Goal: Task Accomplishment & Management: Complete application form

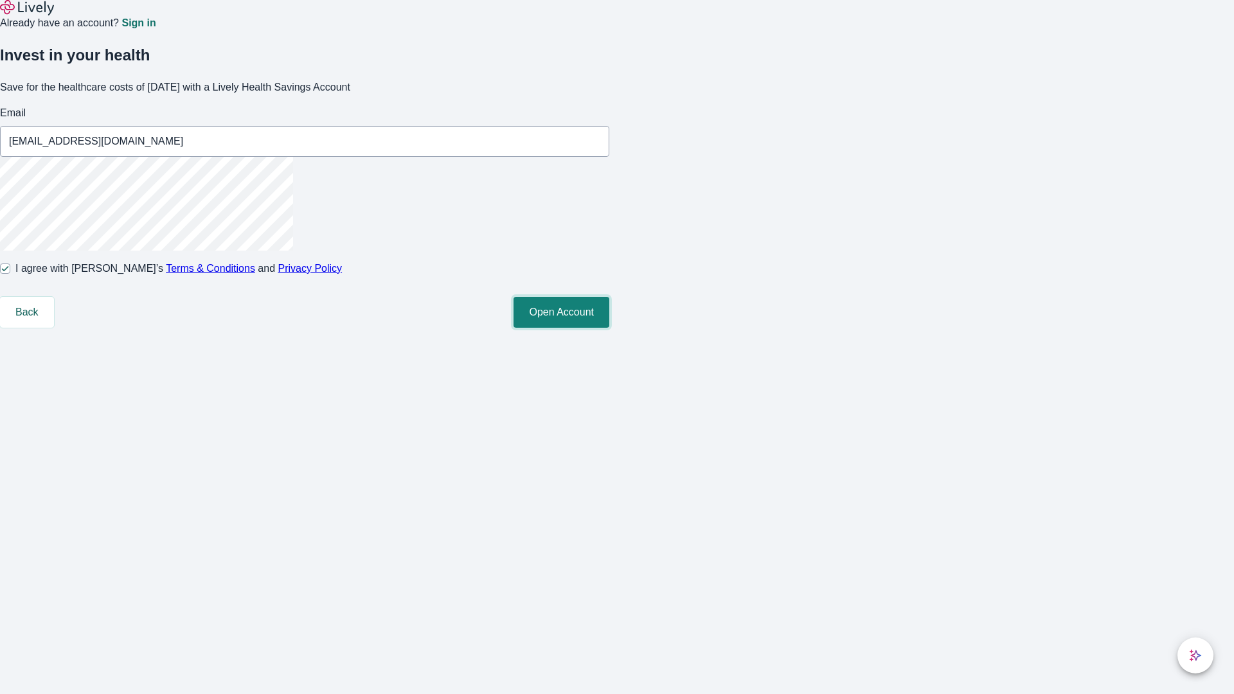
click at [609, 328] on button "Open Account" at bounding box center [562, 312] width 96 height 31
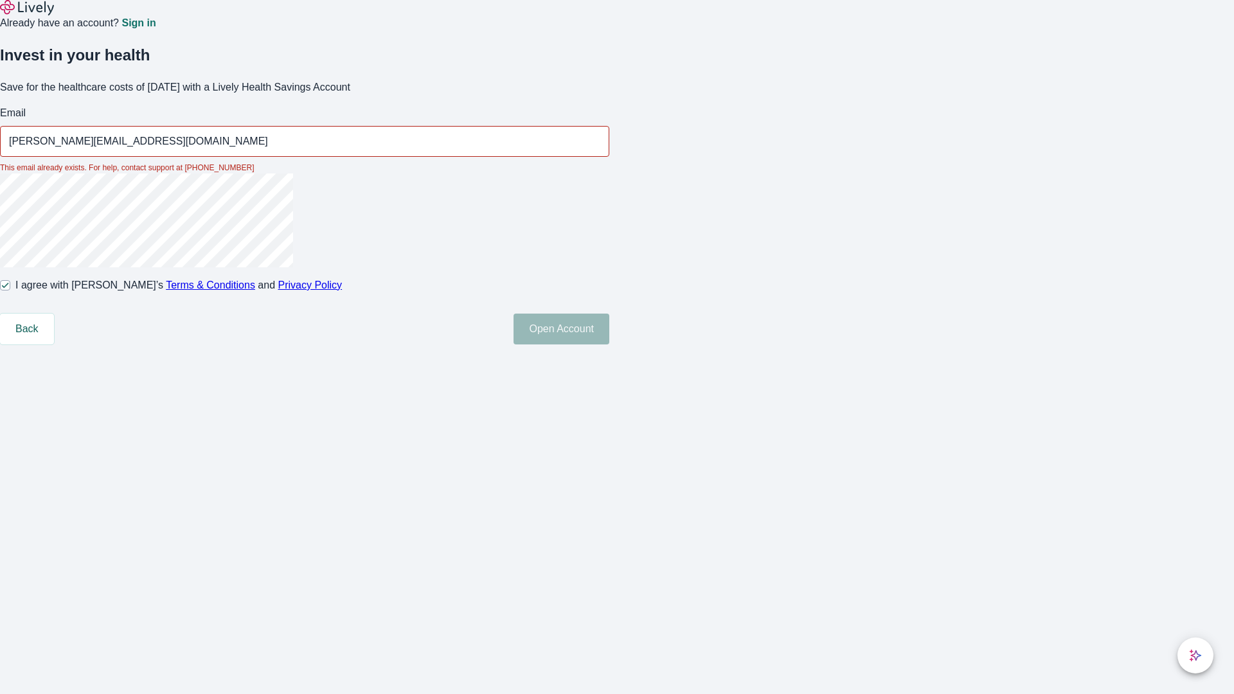
type input "[PERSON_NAME][EMAIL_ADDRESS][DOMAIN_NAME]"
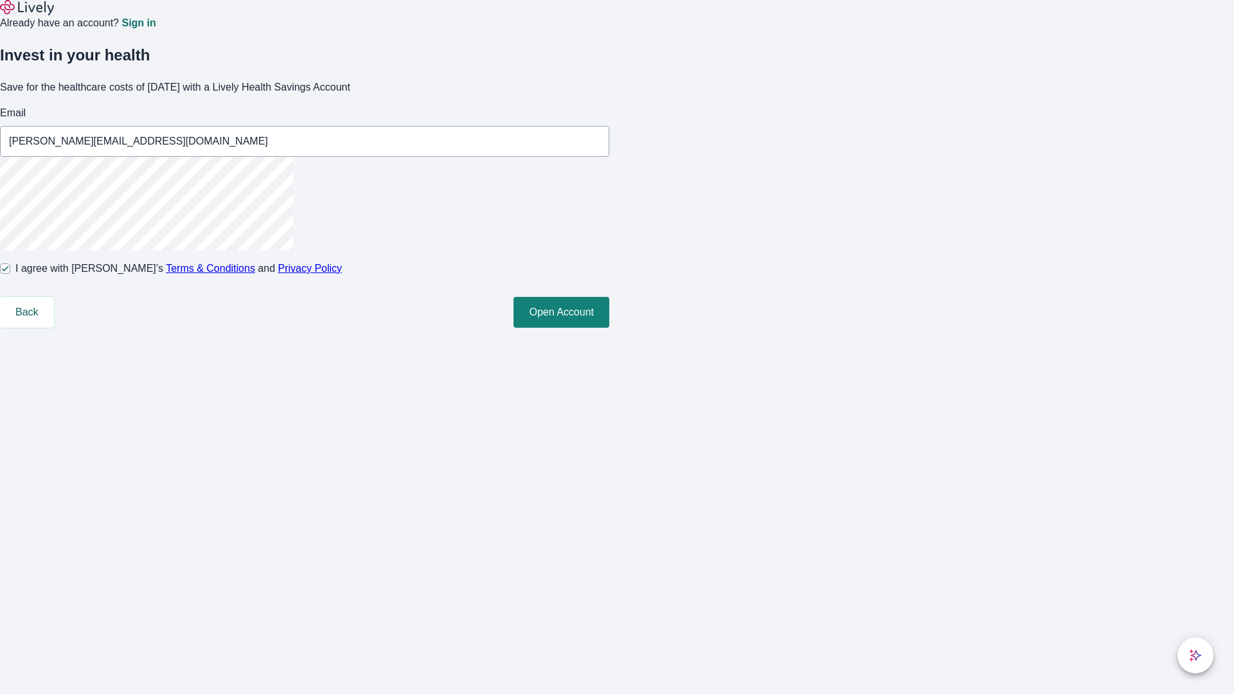
click at [10, 274] on input "I agree with Lively’s Terms & Conditions and Privacy Policy" at bounding box center [5, 269] width 10 height 10
checkbox input "false"
type input "[EMAIL_ADDRESS][DOMAIN_NAME]"
click at [10, 274] on input "I agree with Lively’s Terms & Conditions and Privacy Policy" at bounding box center [5, 269] width 10 height 10
checkbox input "true"
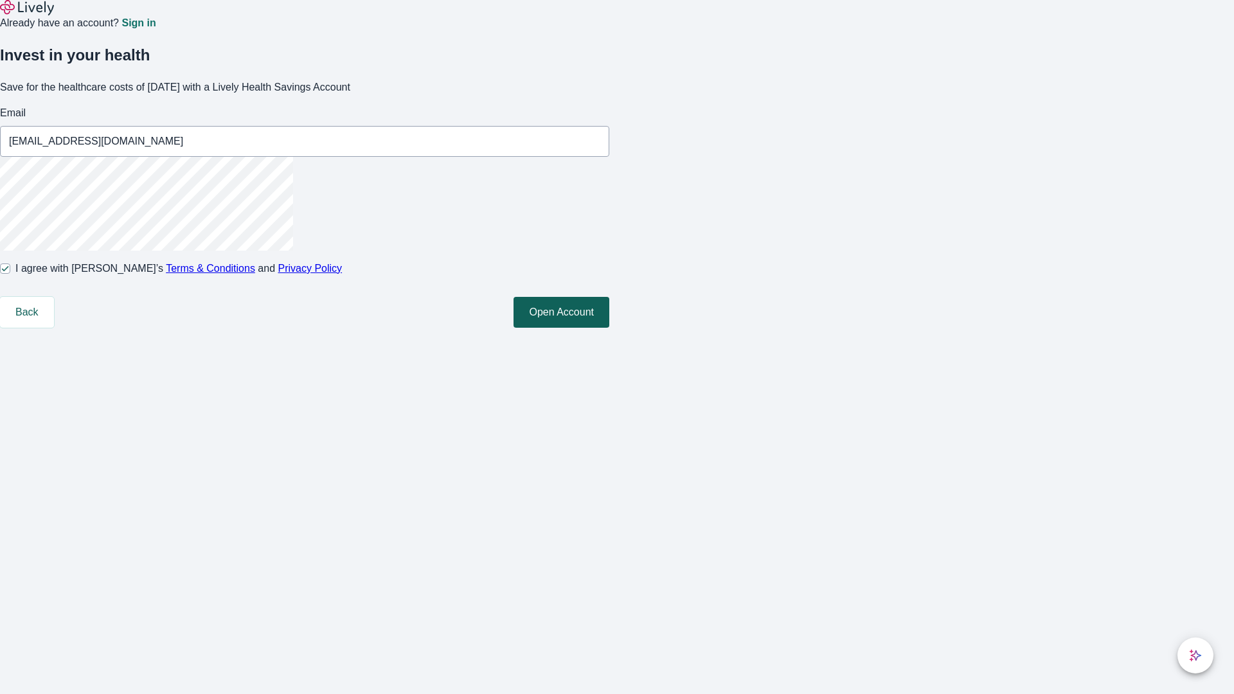
click at [609, 328] on button "Open Account" at bounding box center [562, 312] width 96 height 31
